Goal: Complete application form: Complete application form

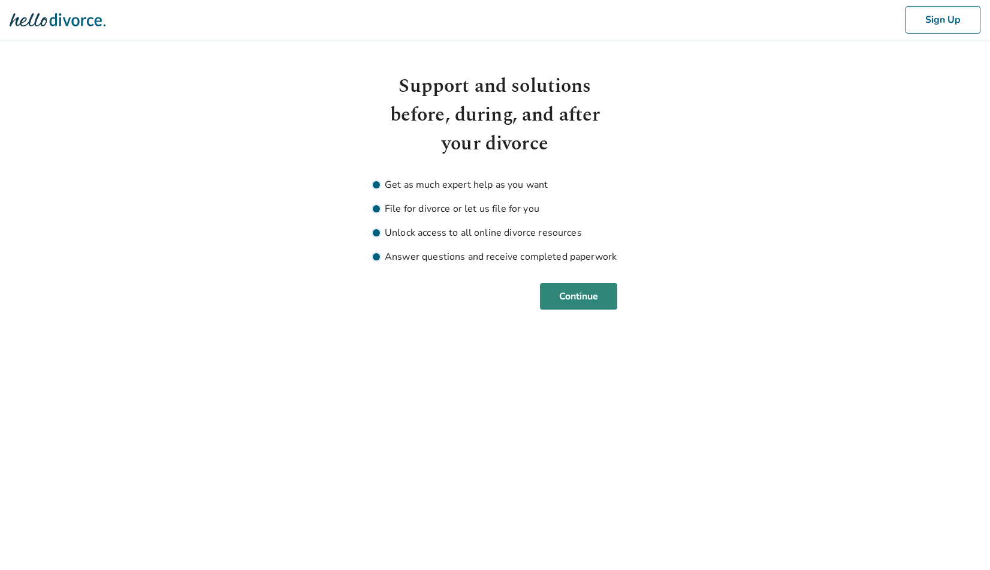
click at [581, 294] on button "Continue" at bounding box center [578, 296] width 77 height 26
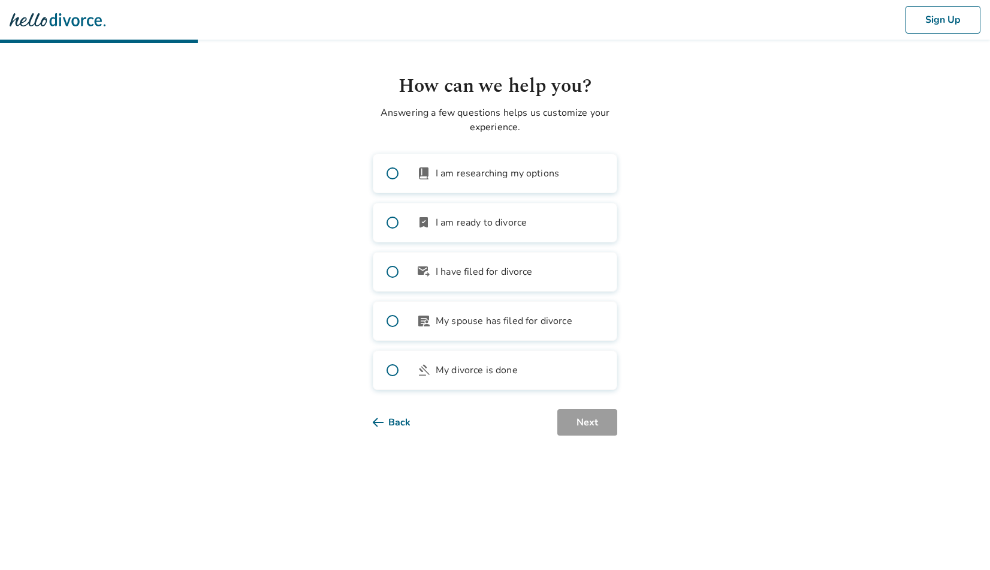
click at [396, 319] on span at bounding box center [392, 321] width 38 height 38
click at [588, 419] on button "Next" at bounding box center [588, 422] width 60 height 26
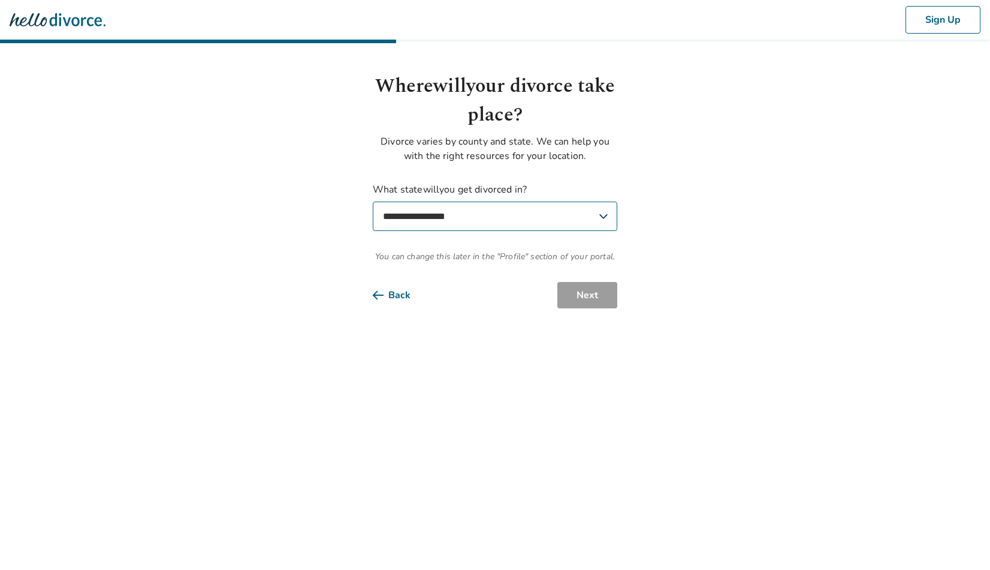
select select "**"
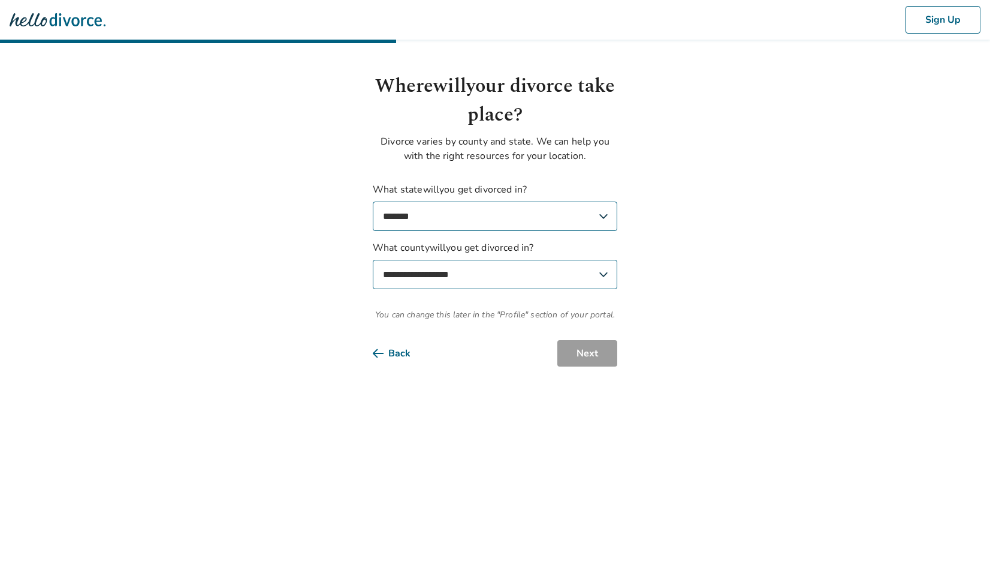
select select "**********"
click at [596, 350] on button "Next" at bounding box center [588, 353] width 60 height 26
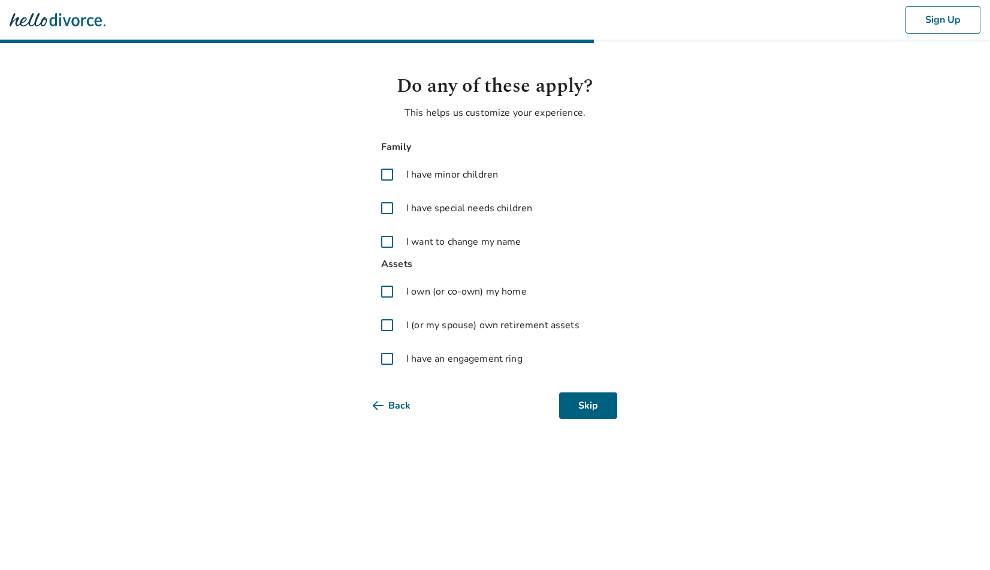
click at [390, 175] on span at bounding box center [387, 174] width 29 height 29
click at [380, 289] on span at bounding box center [387, 291] width 29 height 29
click at [383, 323] on span at bounding box center [387, 325] width 29 height 29
click at [385, 356] on span at bounding box center [387, 358] width 29 height 29
click at [586, 409] on button "Next" at bounding box center [588, 405] width 60 height 26
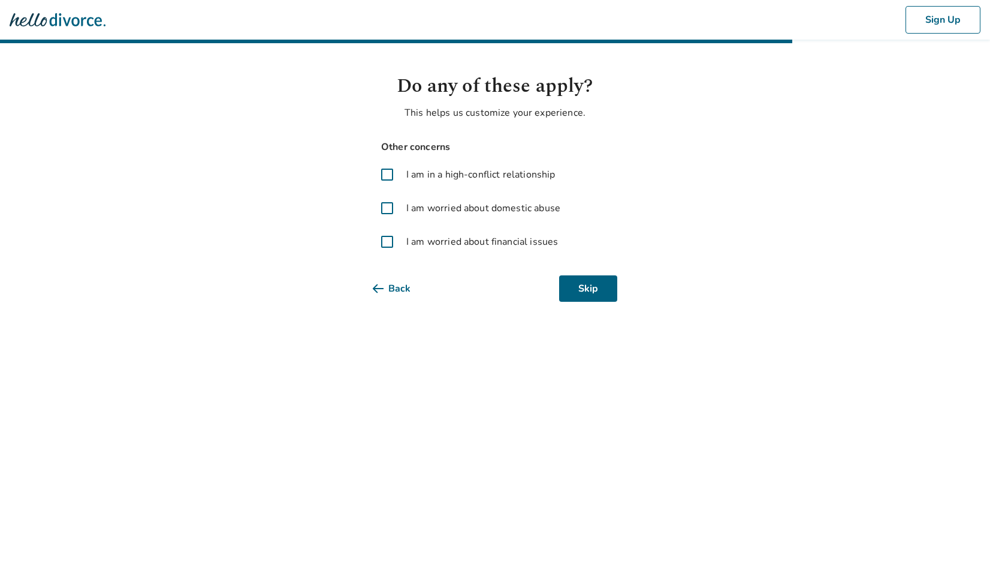
click at [384, 170] on span at bounding box center [387, 174] width 29 height 29
click at [387, 246] on span at bounding box center [387, 241] width 29 height 29
click at [592, 285] on button "Next" at bounding box center [588, 288] width 60 height 26
